Goal: Find specific page/section: Find specific page/section

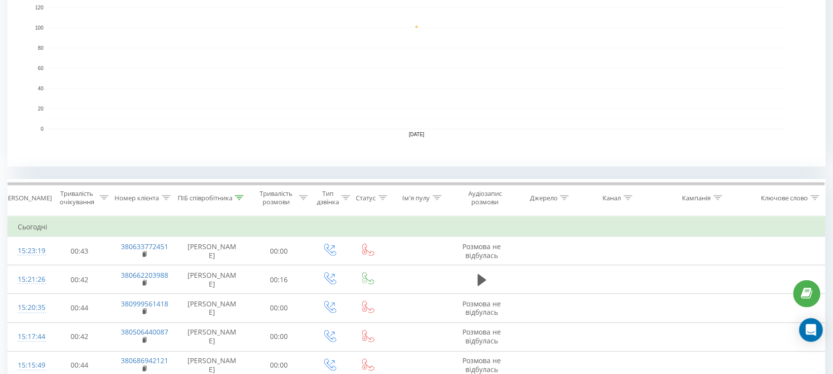
scroll to position [247, 0]
click at [241, 196] on icon at bounding box center [239, 198] width 9 height 5
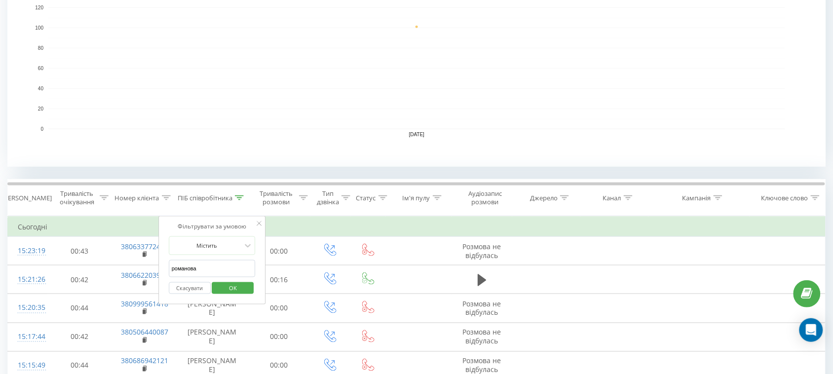
click at [225, 289] on span "OK" at bounding box center [233, 287] width 28 height 15
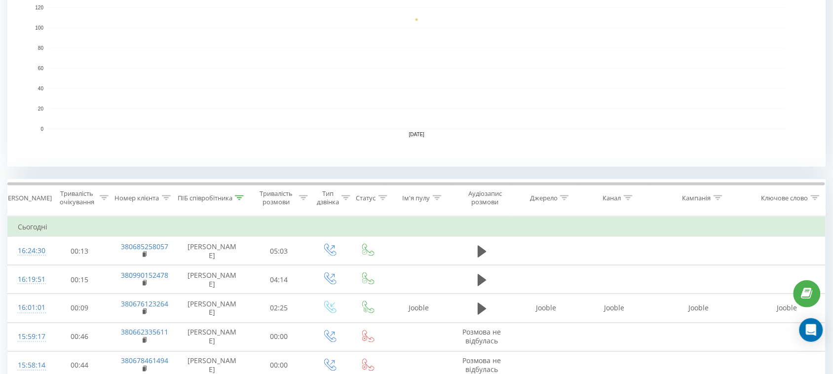
click at [239, 196] on icon at bounding box center [239, 198] width 9 height 5
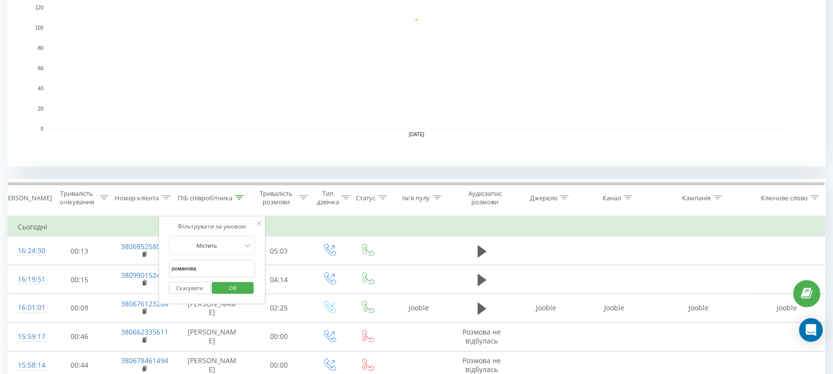
drag, startPoint x: 230, startPoint y: 272, endPoint x: 0, endPoint y: 245, distance: 231.1
click at [216, 272] on input "text" at bounding box center [212, 268] width 87 height 17
type input "Валерія"
click at [236, 292] on span "OK" at bounding box center [233, 287] width 28 height 15
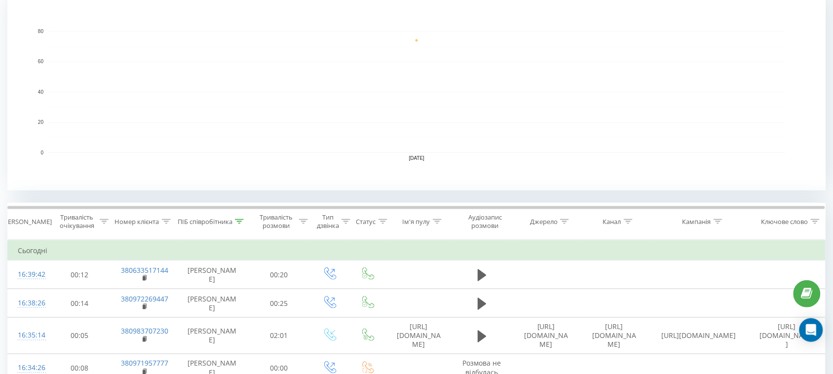
scroll to position [247, 0]
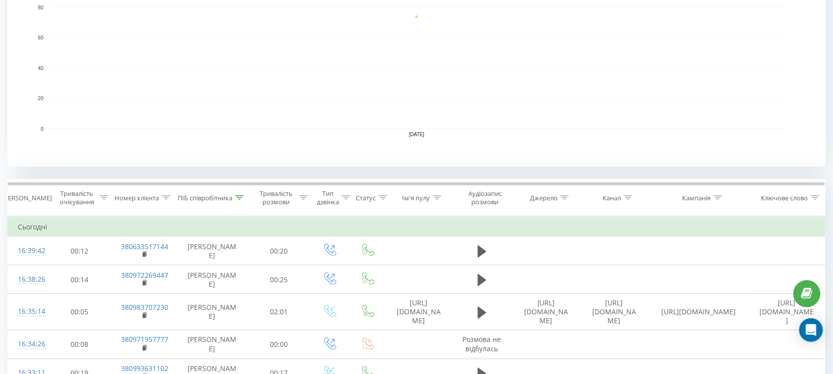
click at [240, 197] on icon at bounding box center [239, 198] width 9 height 5
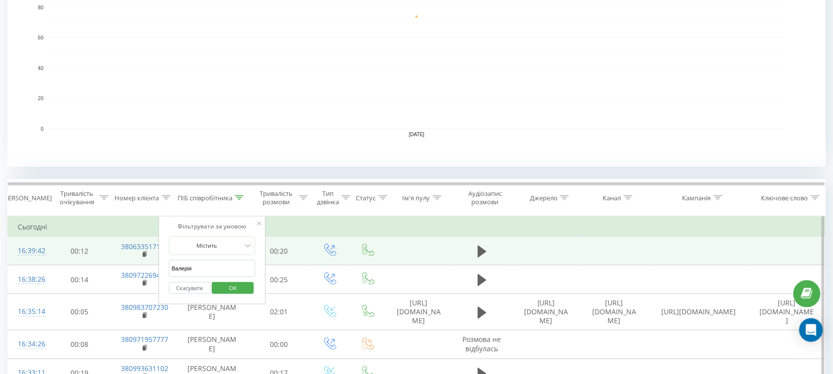
drag, startPoint x: 220, startPoint y: 270, endPoint x: 22, endPoint y: 255, distance: 198.5
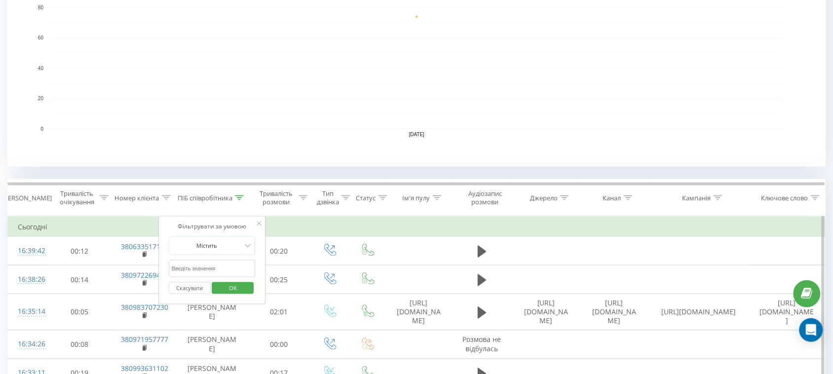
click at [191, 270] on input "text" at bounding box center [212, 268] width 87 height 17
type input "[PERSON_NAME]"
click at [250, 282] on div "Скасувати OK" at bounding box center [212, 288] width 87 height 22
click at [250, 288] on button "OK" at bounding box center [233, 288] width 42 height 12
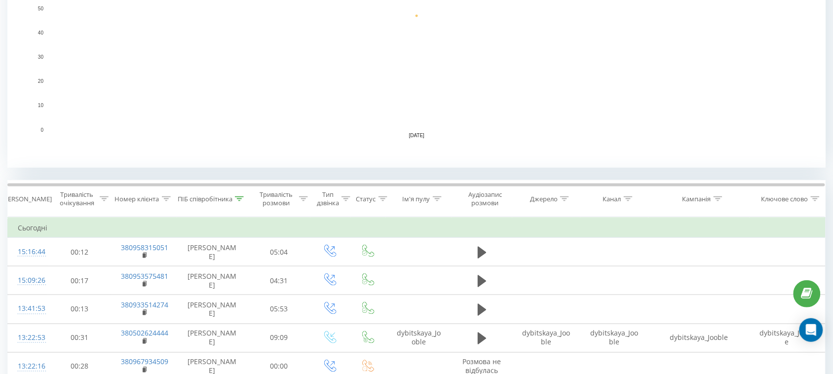
scroll to position [247, 0]
click at [240, 194] on div at bounding box center [239, 198] width 9 height 8
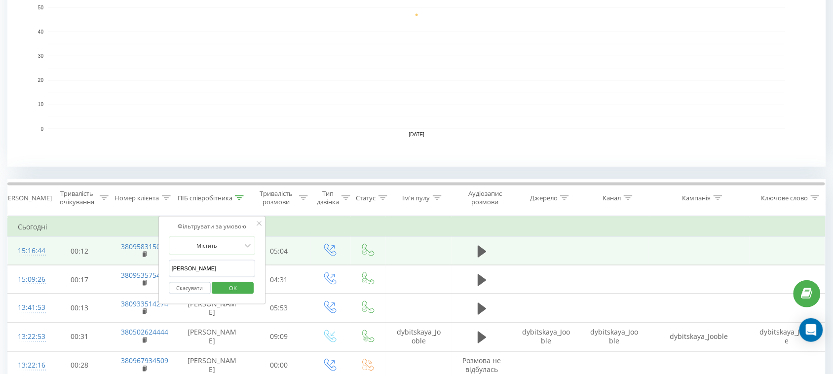
drag, startPoint x: 232, startPoint y: 264, endPoint x: 102, endPoint y: 250, distance: 131.1
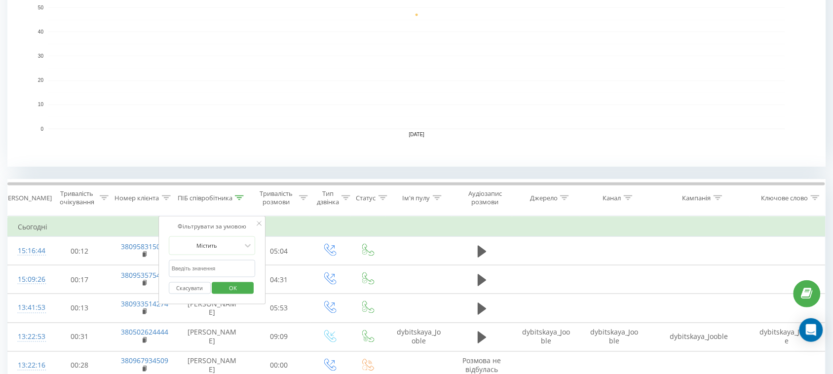
click at [228, 270] on input "text" at bounding box center [212, 268] width 87 height 17
type input "аліна"
drag, startPoint x: 235, startPoint y: 288, endPoint x: 233, endPoint y: 275, distance: 12.9
click at [235, 288] on span "OK" at bounding box center [233, 287] width 28 height 15
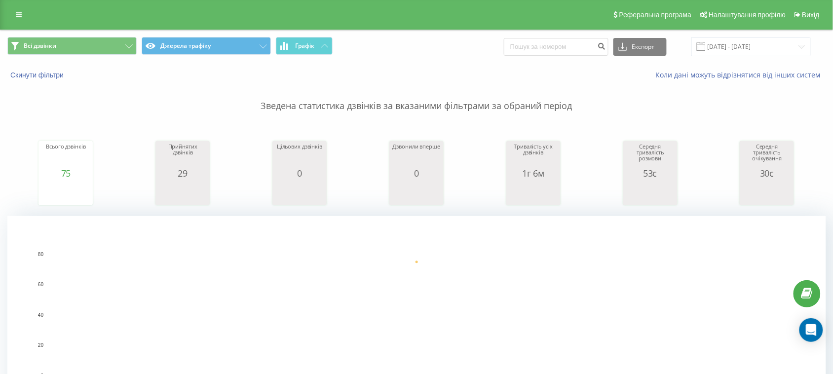
scroll to position [370, 0]
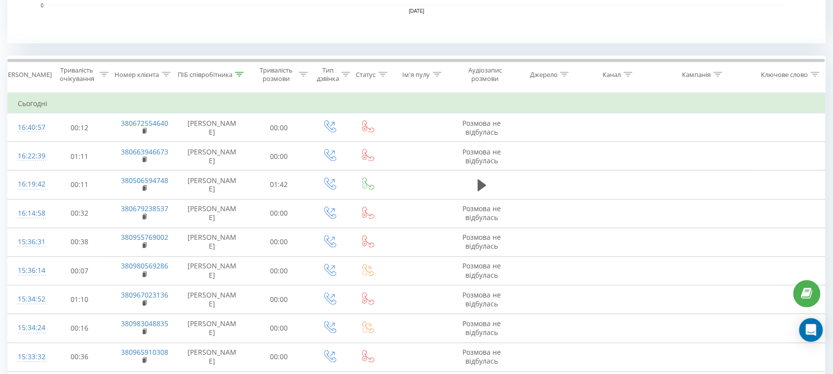
click at [244, 75] on icon at bounding box center [239, 74] width 9 height 5
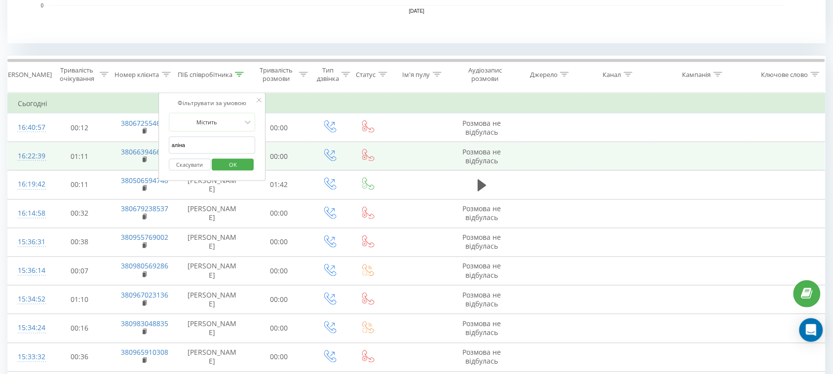
drag, startPoint x: 231, startPoint y: 146, endPoint x: 86, endPoint y: 144, distance: 144.7
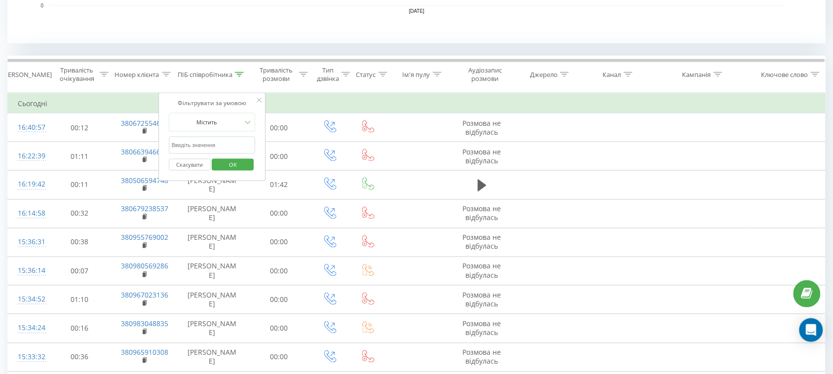
click at [210, 144] on input "text" at bounding box center [212, 145] width 87 height 17
type input "Косяк"
click at [223, 152] on input "Косяк" at bounding box center [212, 145] width 87 height 17
click at [230, 161] on span "OK" at bounding box center [233, 164] width 28 height 15
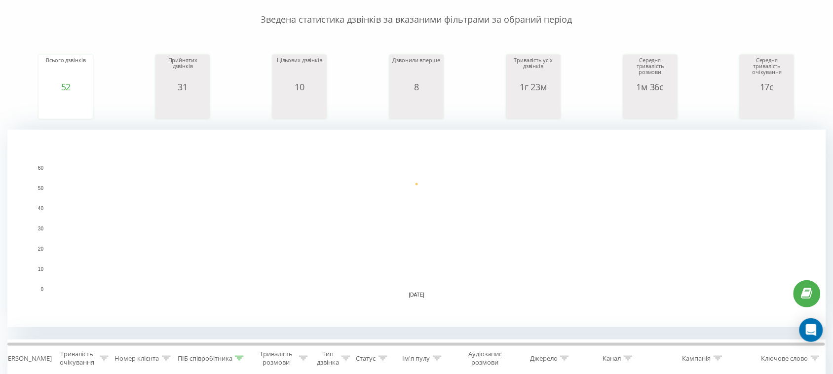
scroll to position [247, 0]
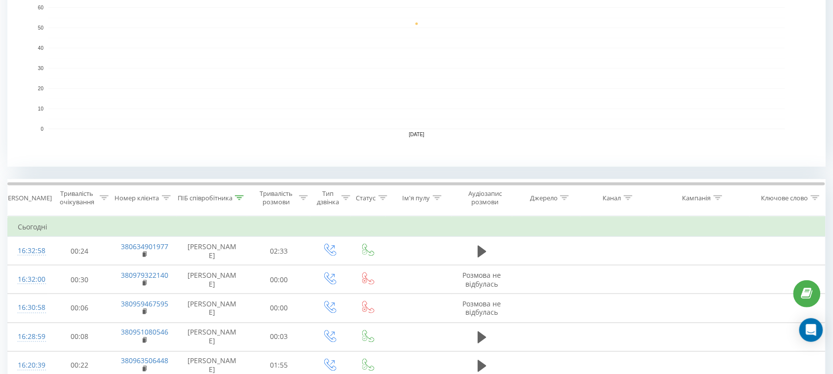
click at [240, 198] on icon at bounding box center [239, 198] width 9 height 5
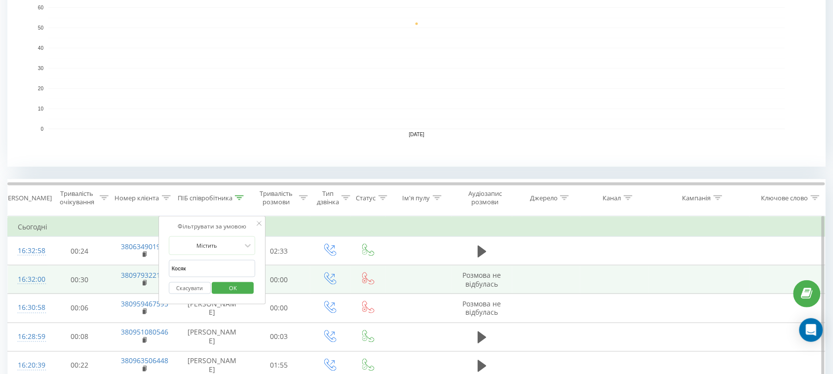
drag, startPoint x: 168, startPoint y: 275, endPoint x: 100, endPoint y: 270, distance: 68.3
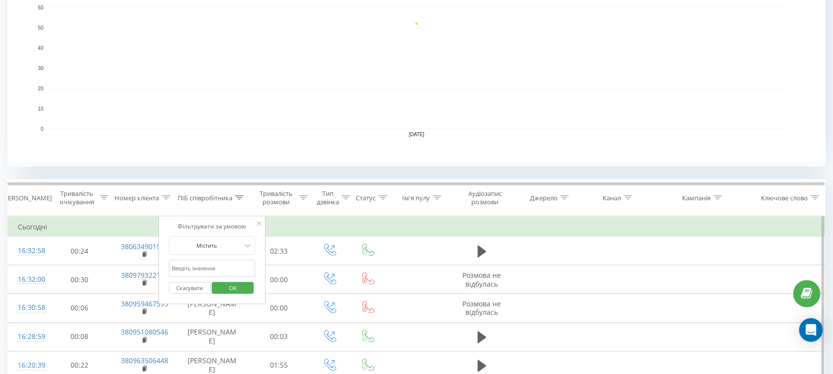
click at [225, 270] on input "text" at bounding box center [212, 268] width 87 height 17
type input "романова"
click at [249, 291] on button "OK" at bounding box center [233, 288] width 42 height 12
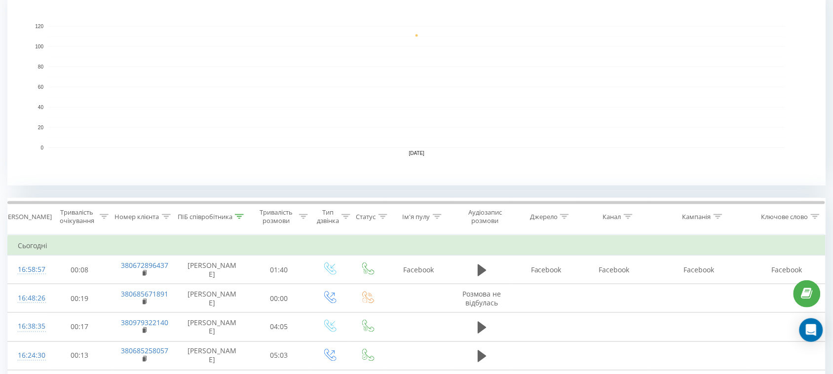
scroll to position [247, 0]
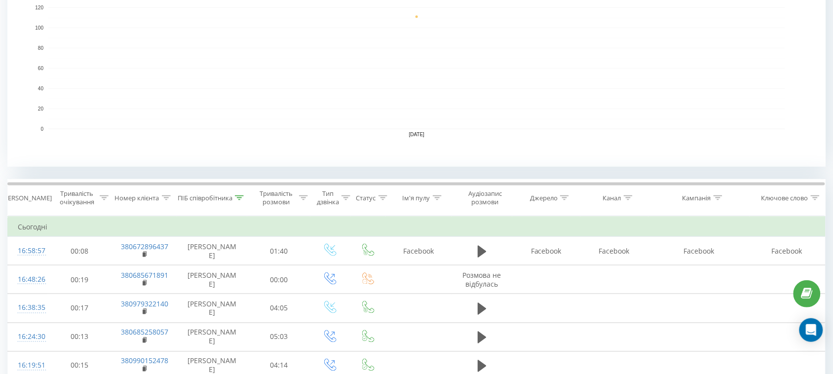
click at [243, 197] on icon at bounding box center [239, 198] width 9 height 5
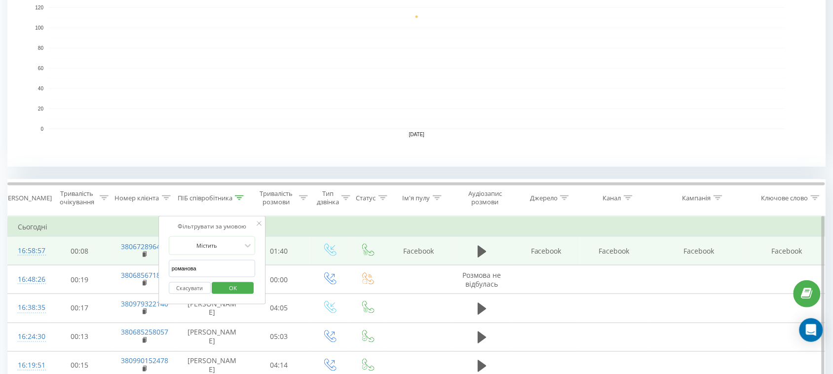
drag, startPoint x: 237, startPoint y: 270, endPoint x: 75, endPoint y: 257, distance: 162.4
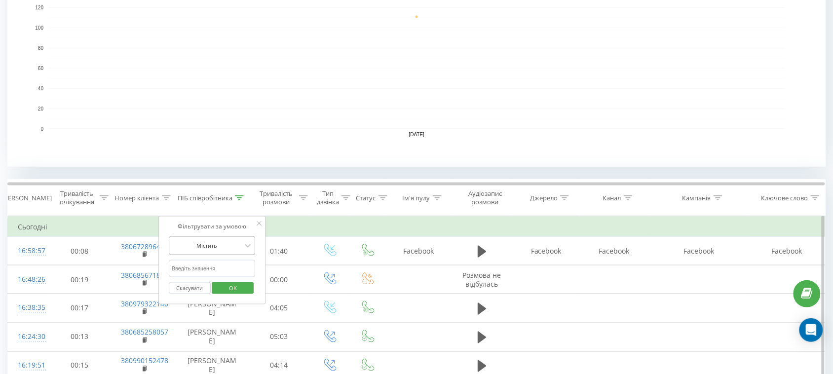
drag, startPoint x: 185, startPoint y: 268, endPoint x: 196, endPoint y: 255, distance: 16.1
click at [186, 268] on input "text" at bounding box center [212, 268] width 87 height 17
type input "Валерія"
click at [236, 290] on span "OK" at bounding box center [233, 287] width 28 height 15
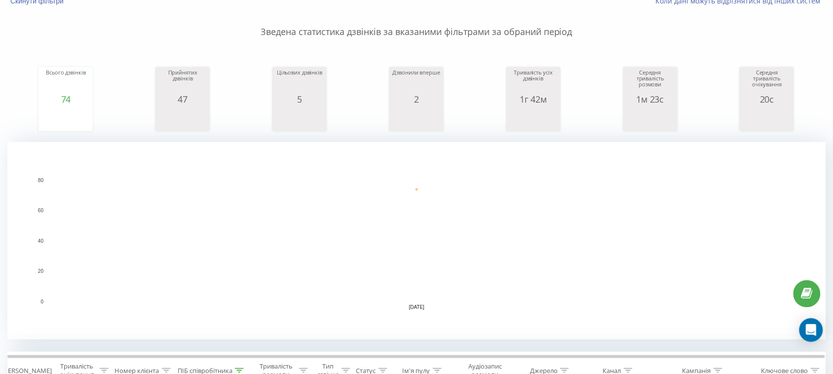
scroll to position [309, 0]
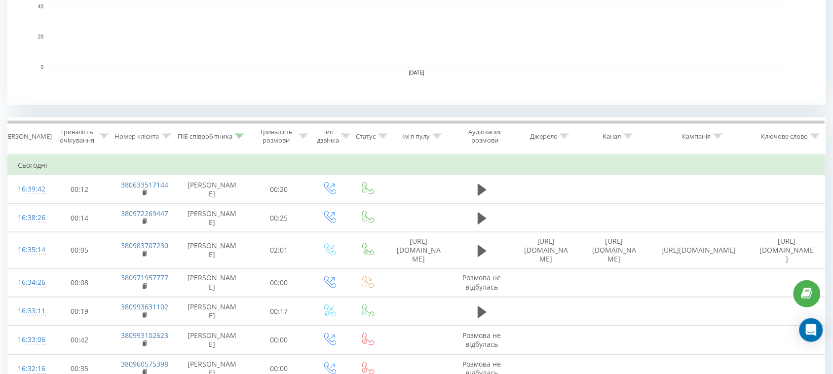
click at [242, 136] on icon at bounding box center [239, 136] width 9 height 5
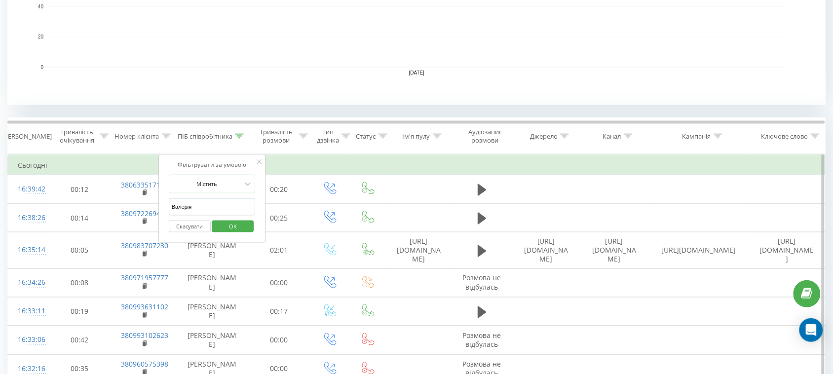
click at [244, 225] on span "OK" at bounding box center [233, 226] width 28 height 15
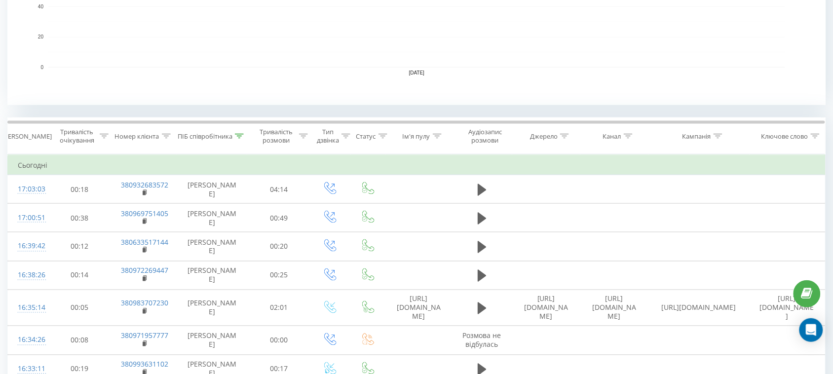
click at [241, 139] on div at bounding box center [239, 136] width 9 height 8
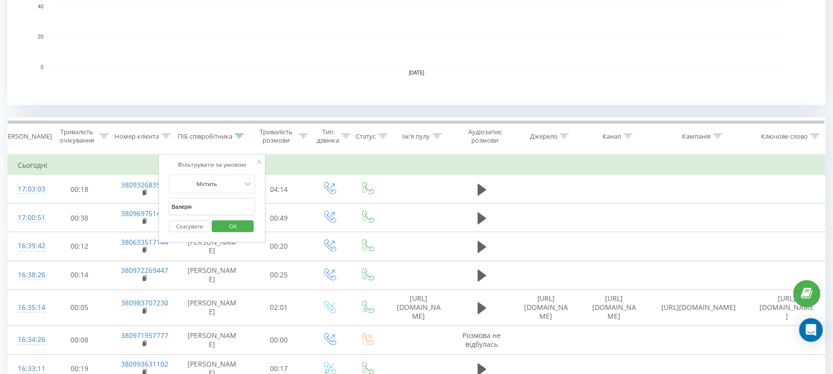
drag, startPoint x: 235, startPoint y: 210, endPoint x: 0, endPoint y: 183, distance: 236.5
click at [189, 204] on input "text" at bounding box center [212, 206] width 87 height 17
type input "романова"
click at [236, 222] on span "OK" at bounding box center [233, 226] width 28 height 15
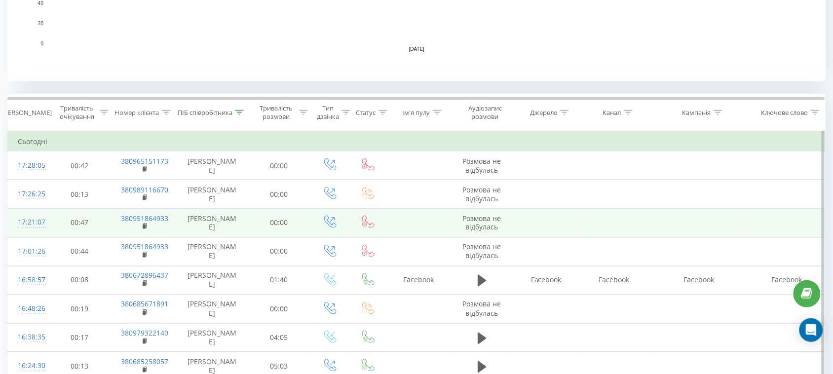
scroll to position [370, 0]
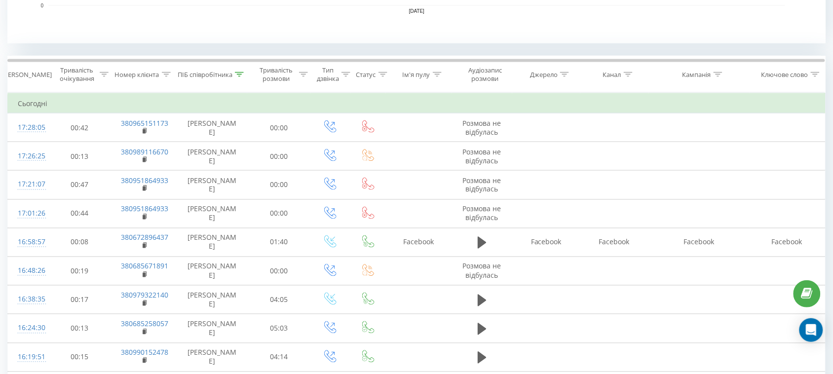
click at [238, 75] on icon at bounding box center [239, 74] width 9 height 5
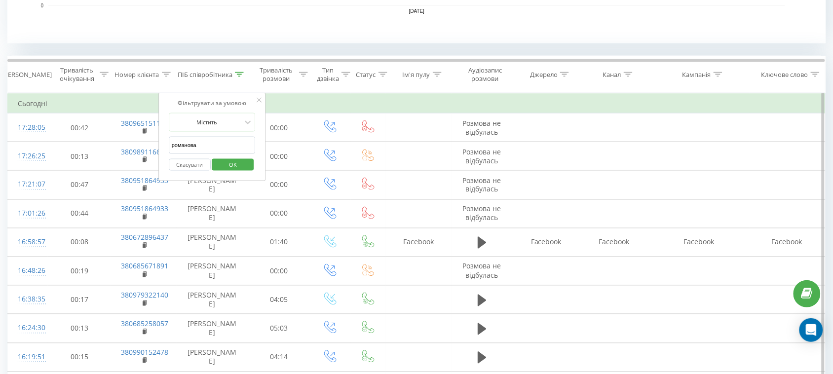
click at [235, 163] on span "OK" at bounding box center [233, 164] width 28 height 15
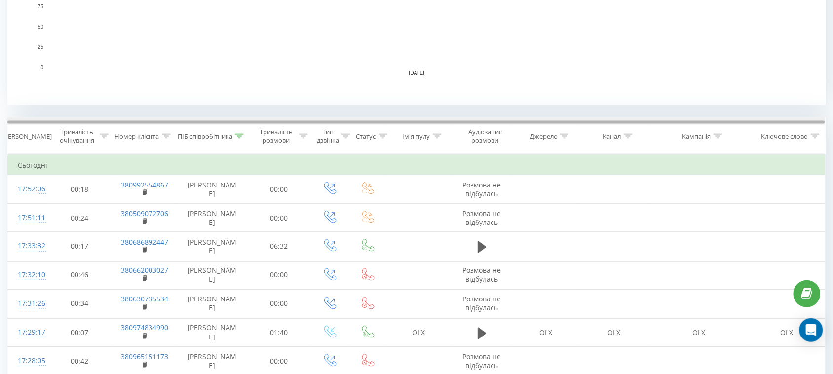
scroll to position [555, 0]
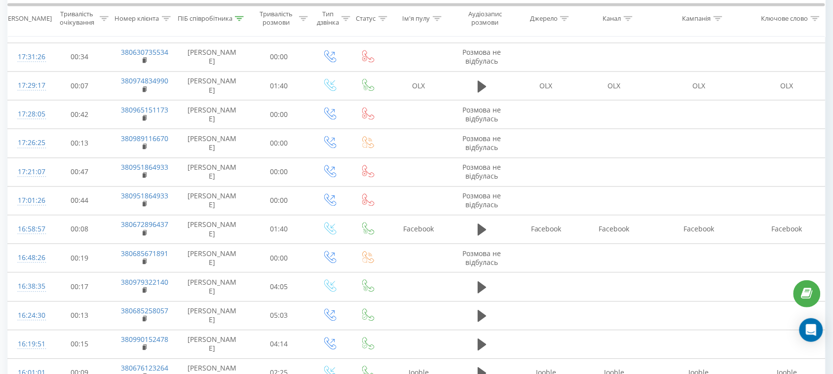
click at [242, 16] on icon at bounding box center [239, 18] width 9 height 5
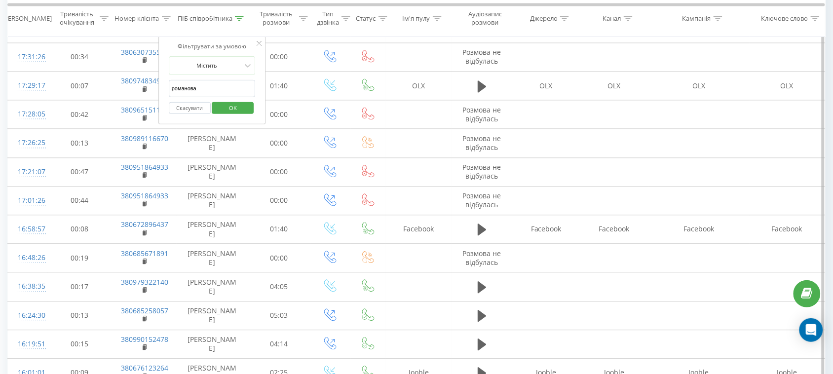
click at [245, 109] on span "OK" at bounding box center [233, 107] width 28 height 15
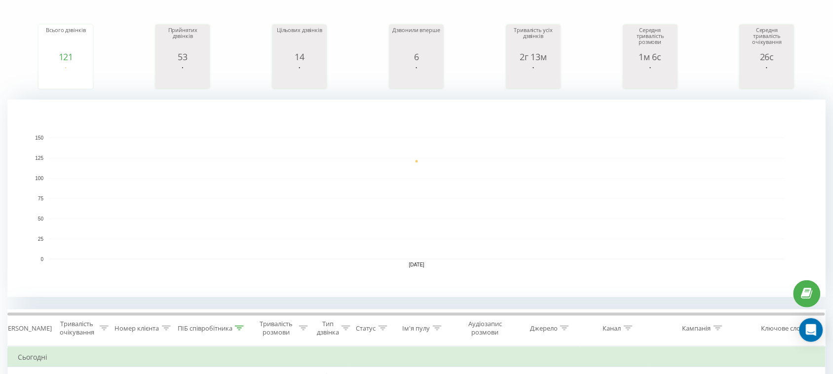
scroll to position [0, 0]
